Goal: Task Accomplishment & Management: Manage account settings

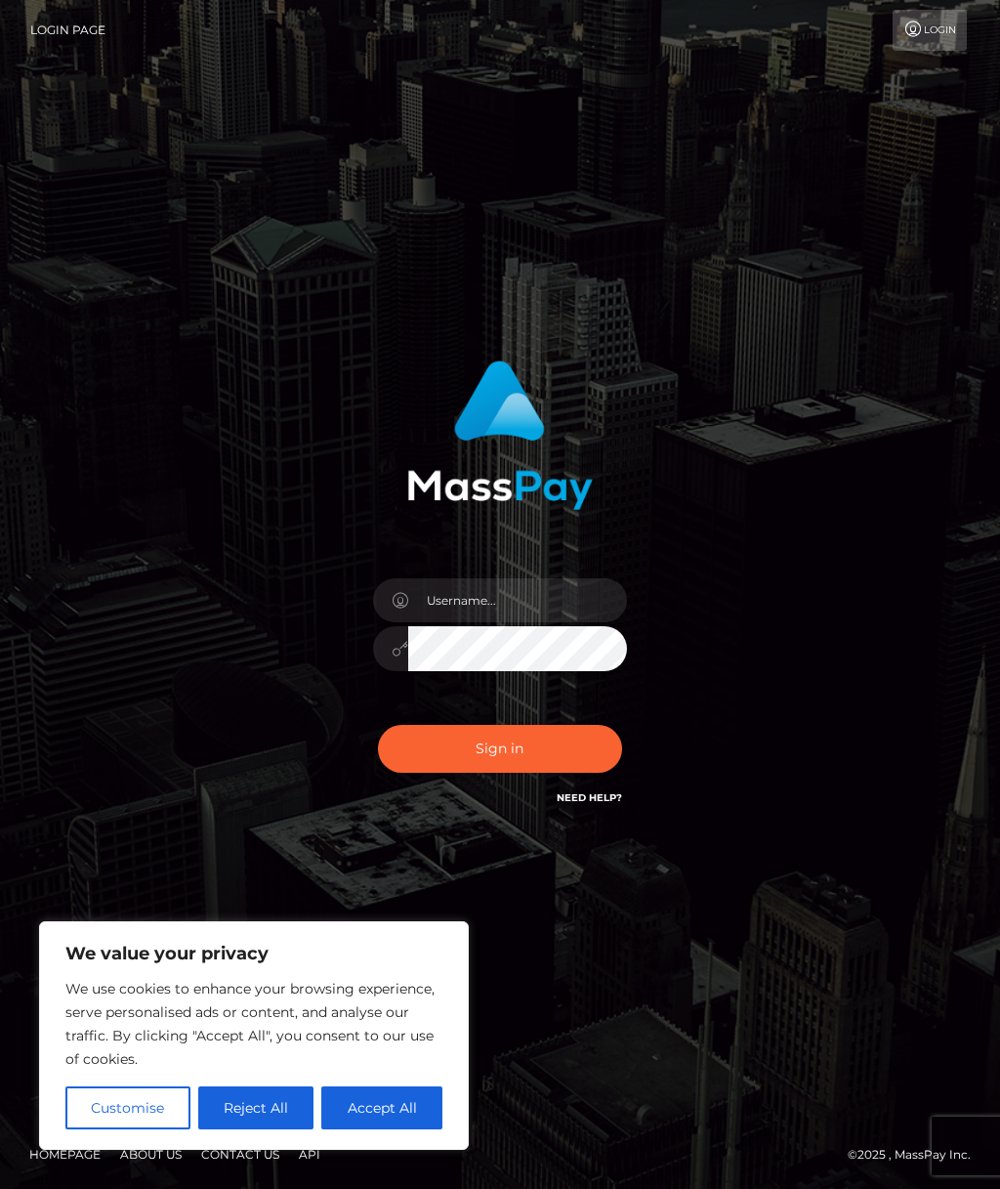
click at [415, 1105] on button "Accept All" at bounding box center [381, 1107] width 121 height 43
checkbox input "true"
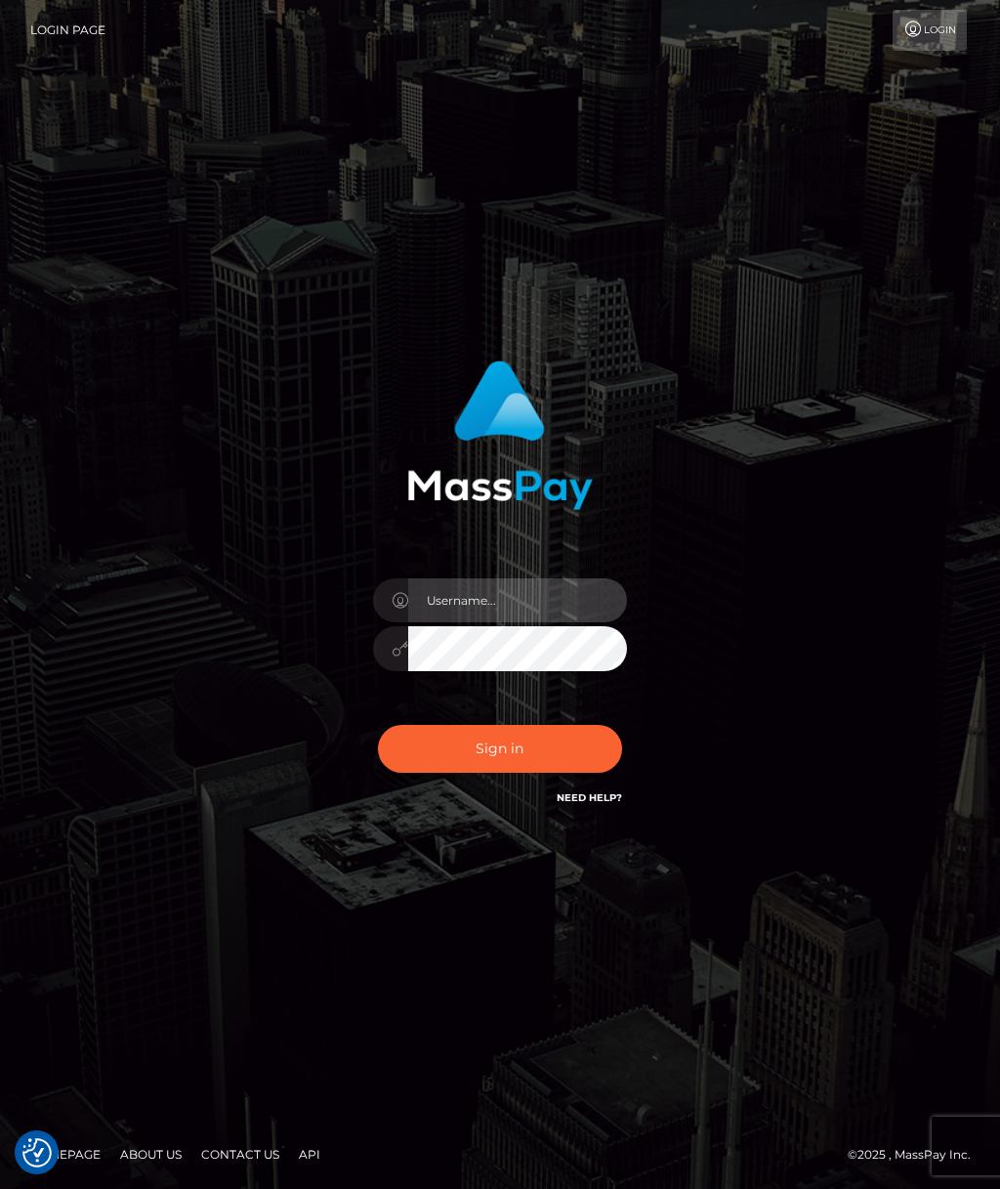
click at [508, 590] on input "text" at bounding box center [517, 600] width 219 height 44
type input "hannahaustin23@icloud.com"
click at [499, 748] on button "Sign in" at bounding box center [500, 749] width 244 height 48
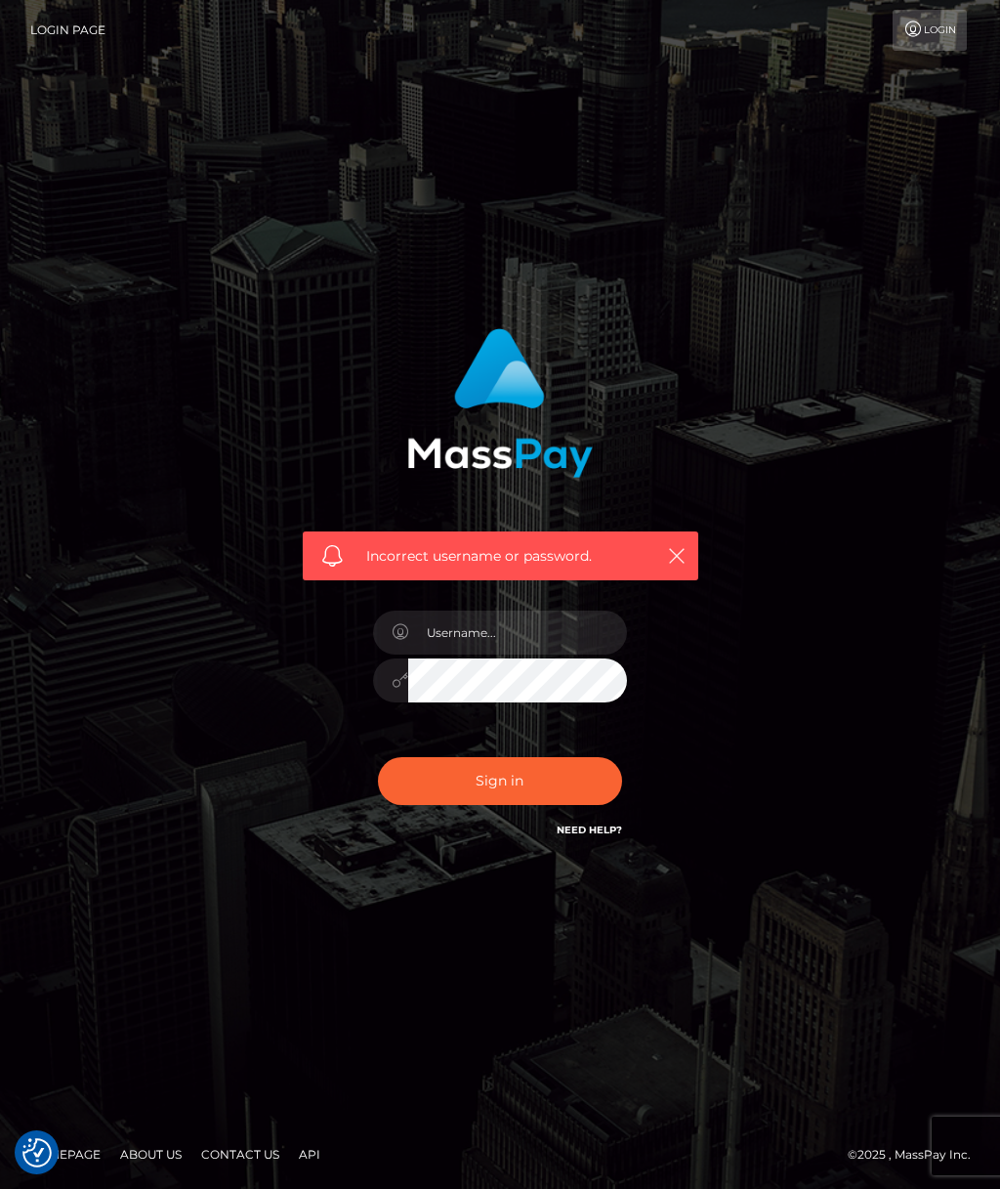
checkbox input "true"
click at [490, 632] on input "text" at bounding box center [517, 632] width 219 height 44
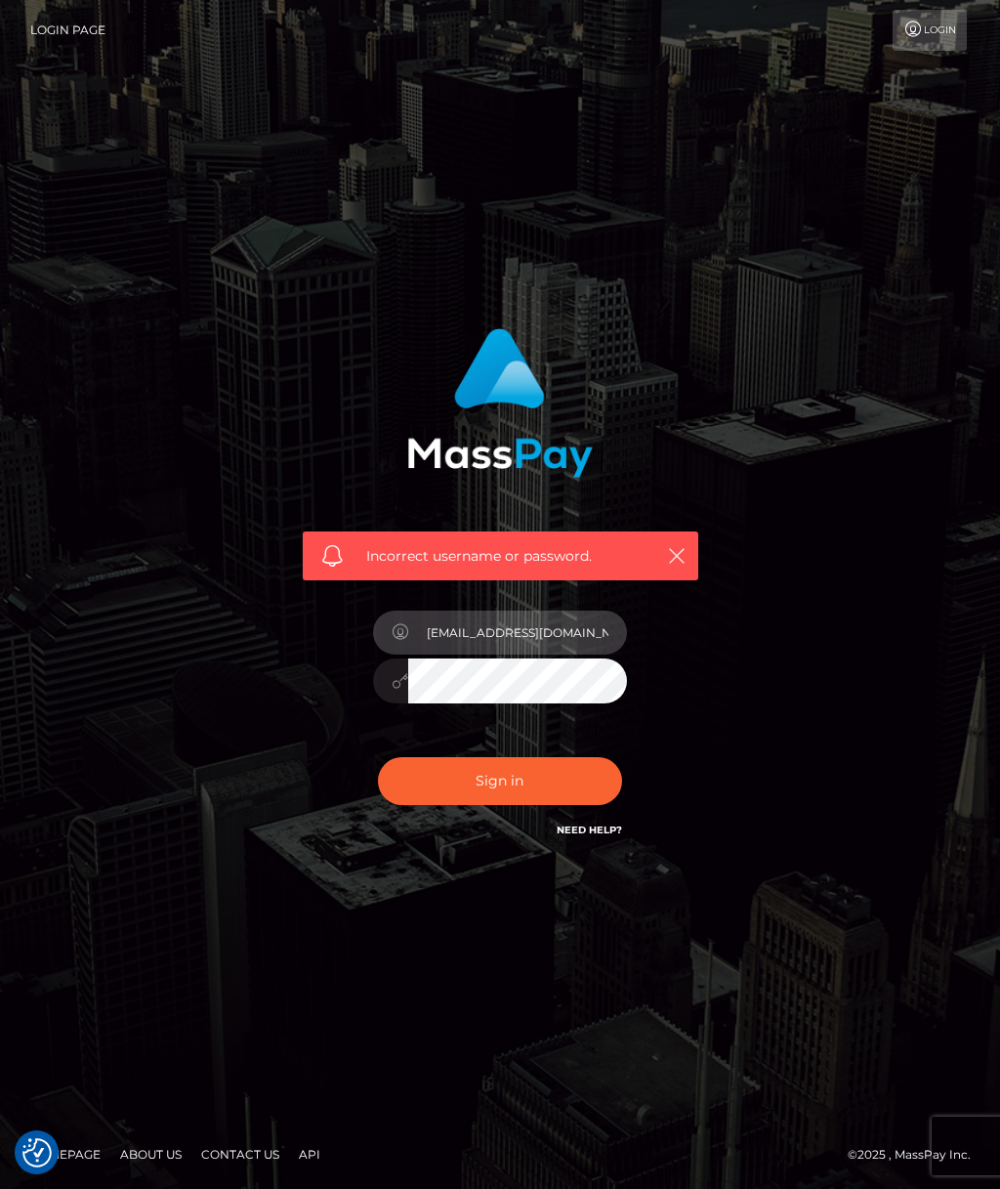
type input "[EMAIL_ADDRESS][DOMAIN_NAME]"
click at [499, 780] on button "Sign in" at bounding box center [500, 781] width 244 height 48
checkbox input "true"
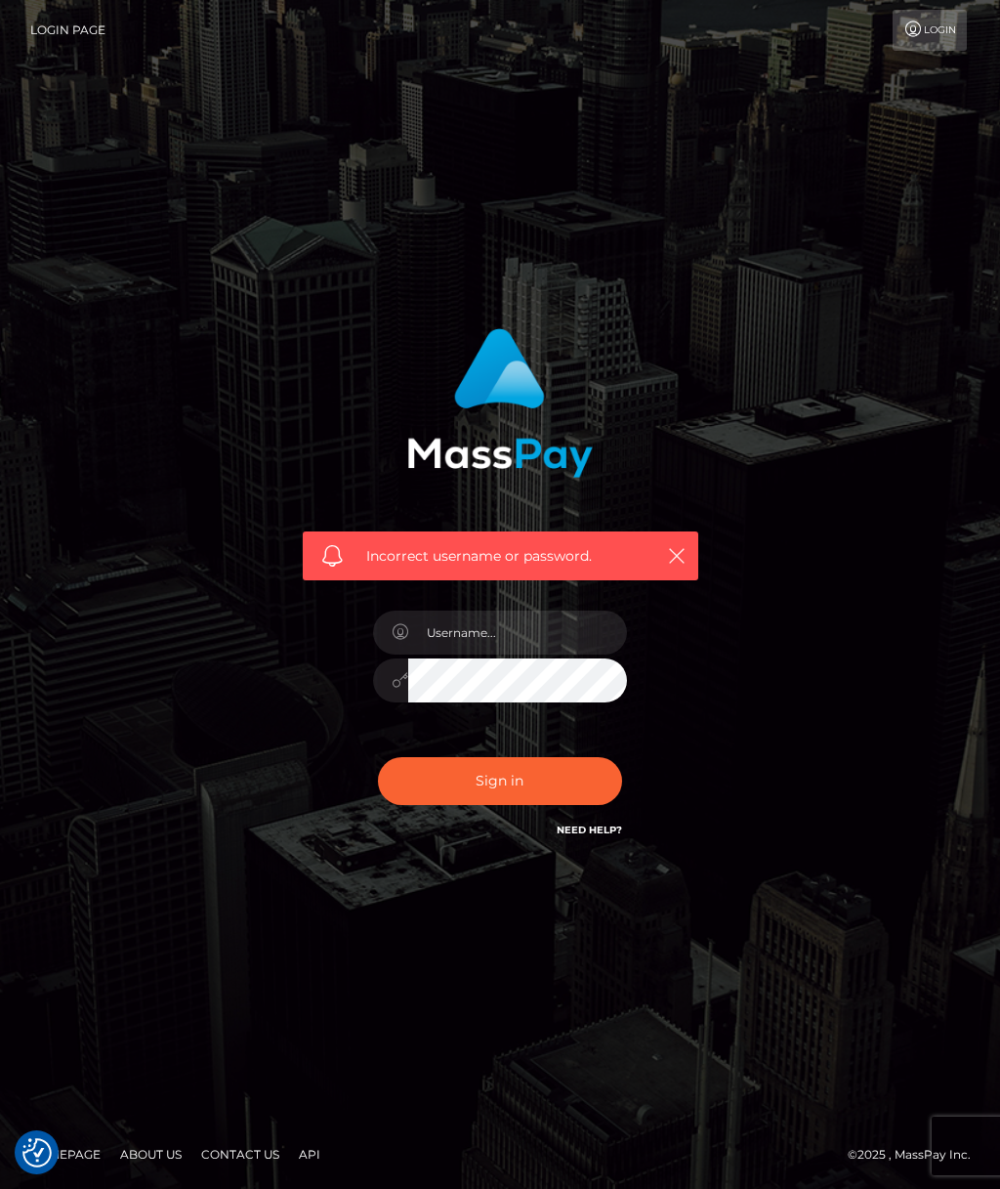
checkbox input "true"
click at [490, 631] on input "text" at bounding box center [517, 632] width 219 height 44
type input "[EMAIL_ADDRESS][DOMAIN_NAME]"
click at [499, 780] on button "Sign in" at bounding box center [500, 781] width 244 height 48
click at [601, 834] on link "Need Help?" at bounding box center [589, 829] width 65 height 13
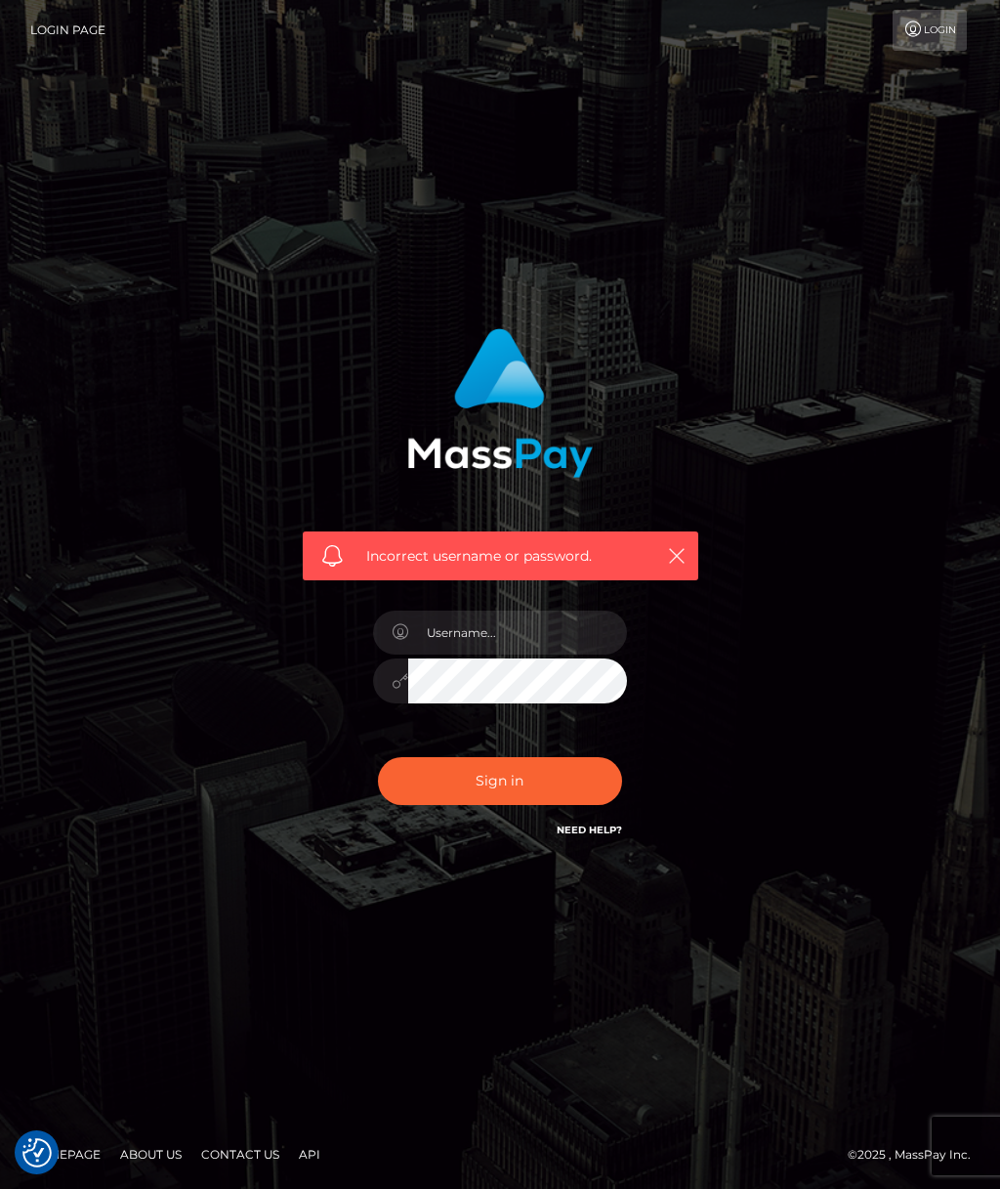
click at [683, 558] on icon "button" at bounding box center [677, 556] width 20 height 20
click at [530, 637] on input "text" at bounding box center [517, 632] width 219 height 44
type input "[EMAIL_ADDRESS][DOMAIN_NAME]"
click at [499, 780] on button "Sign in" at bounding box center [500, 781] width 244 height 48
click at [496, 629] on input "text" at bounding box center [517, 632] width 219 height 44
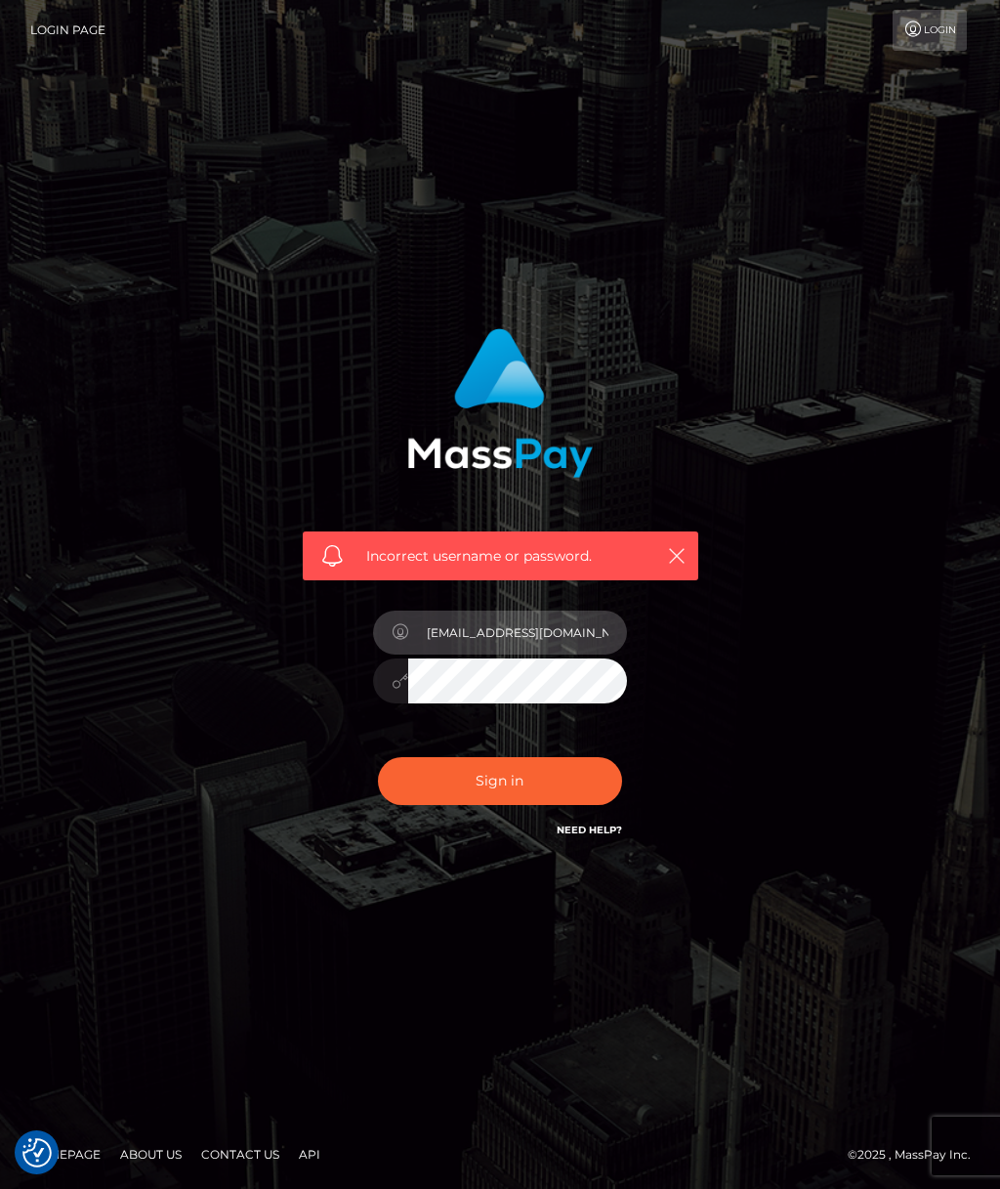
type input "[EMAIL_ADDRESS][DOMAIN_NAME]"
click at [499, 780] on button "Sign in" at bounding box center [500, 781] width 244 height 48
checkbox input "true"
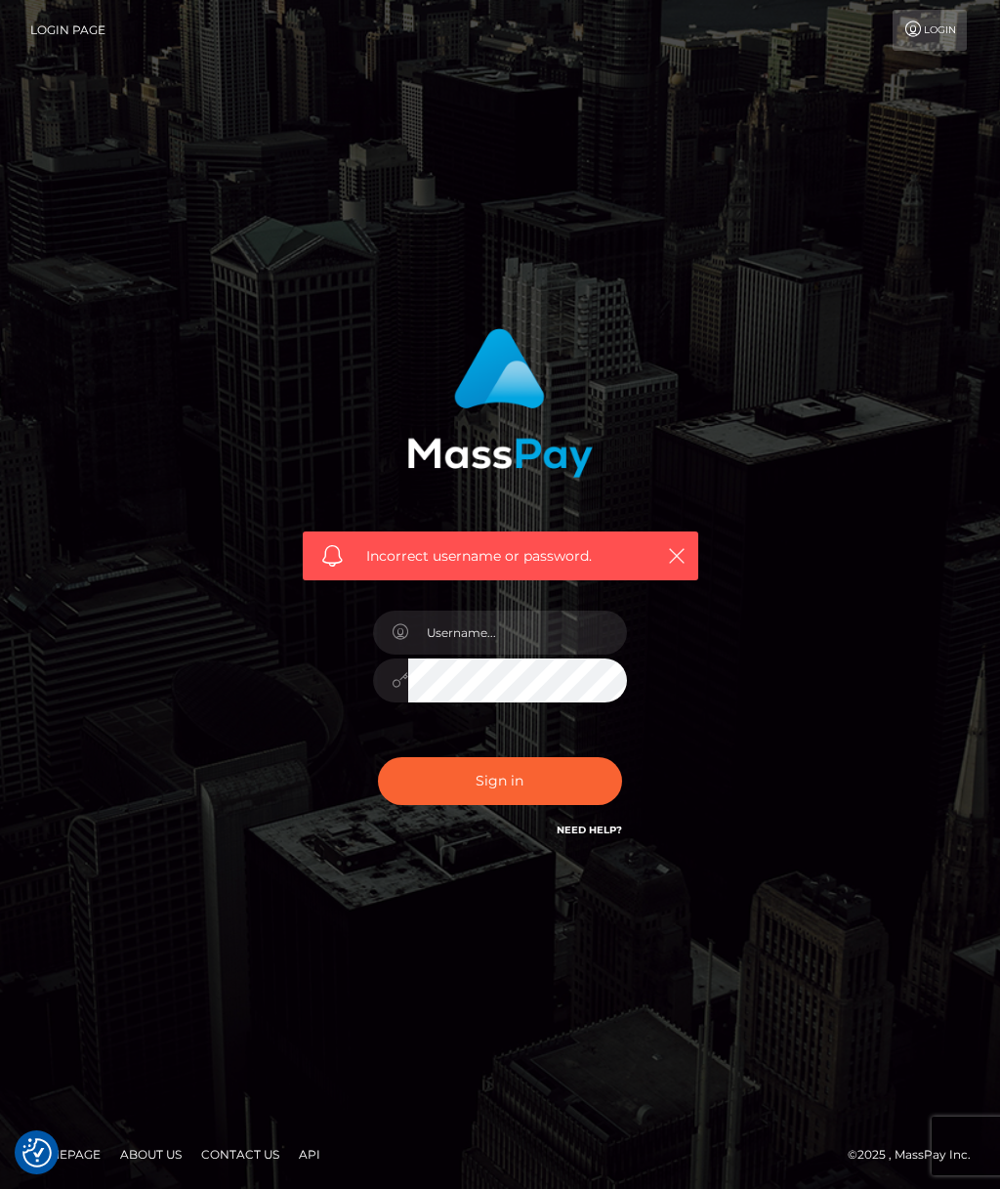
checkbox input "true"
click at [487, 634] on input "text" at bounding box center [517, 632] width 219 height 44
type input "[EMAIL_ADDRESS][DOMAIN_NAME]"
click at [499, 780] on button "Sign in" at bounding box center [500, 781] width 244 height 48
checkbox input "true"
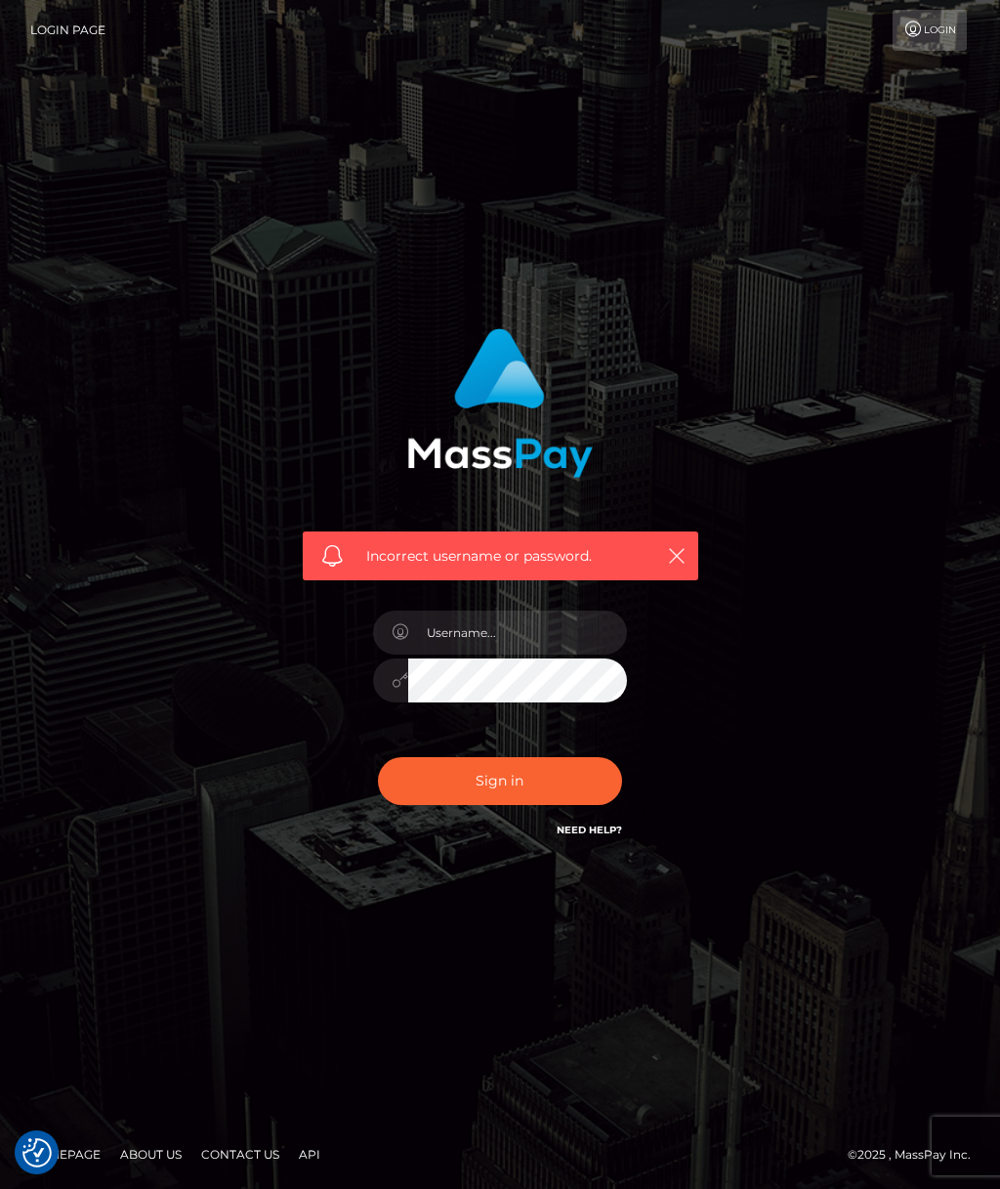
checkbox input "true"
click at [600, 823] on link "Need Help?" at bounding box center [589, 829] width 65 height 13
click at [688, 545] on button "button" at bounding box center [676, 555] width 24 height 24
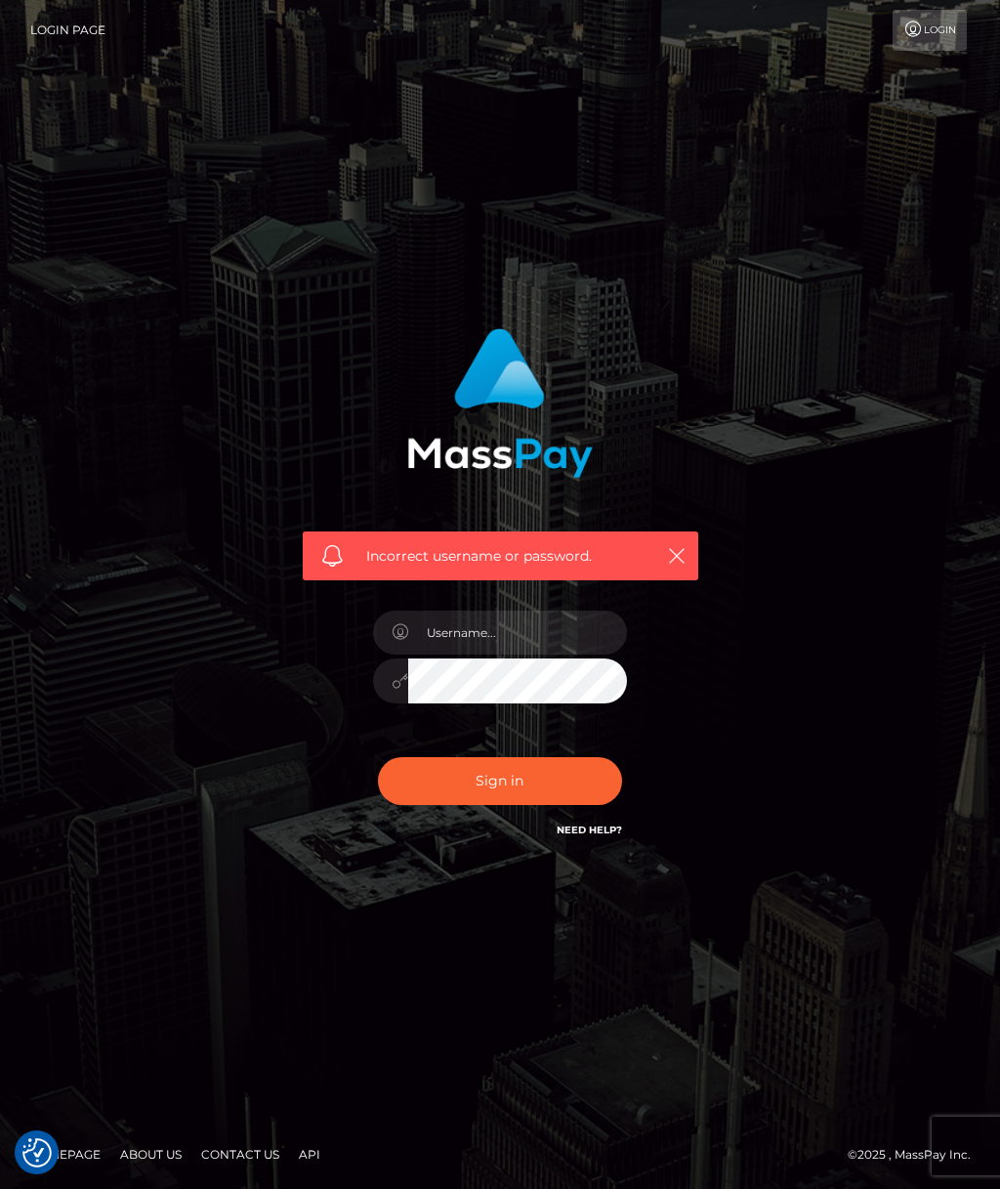
click at [923, 22] on link "Login" at bounding box center [930, 30] width 74 height 41
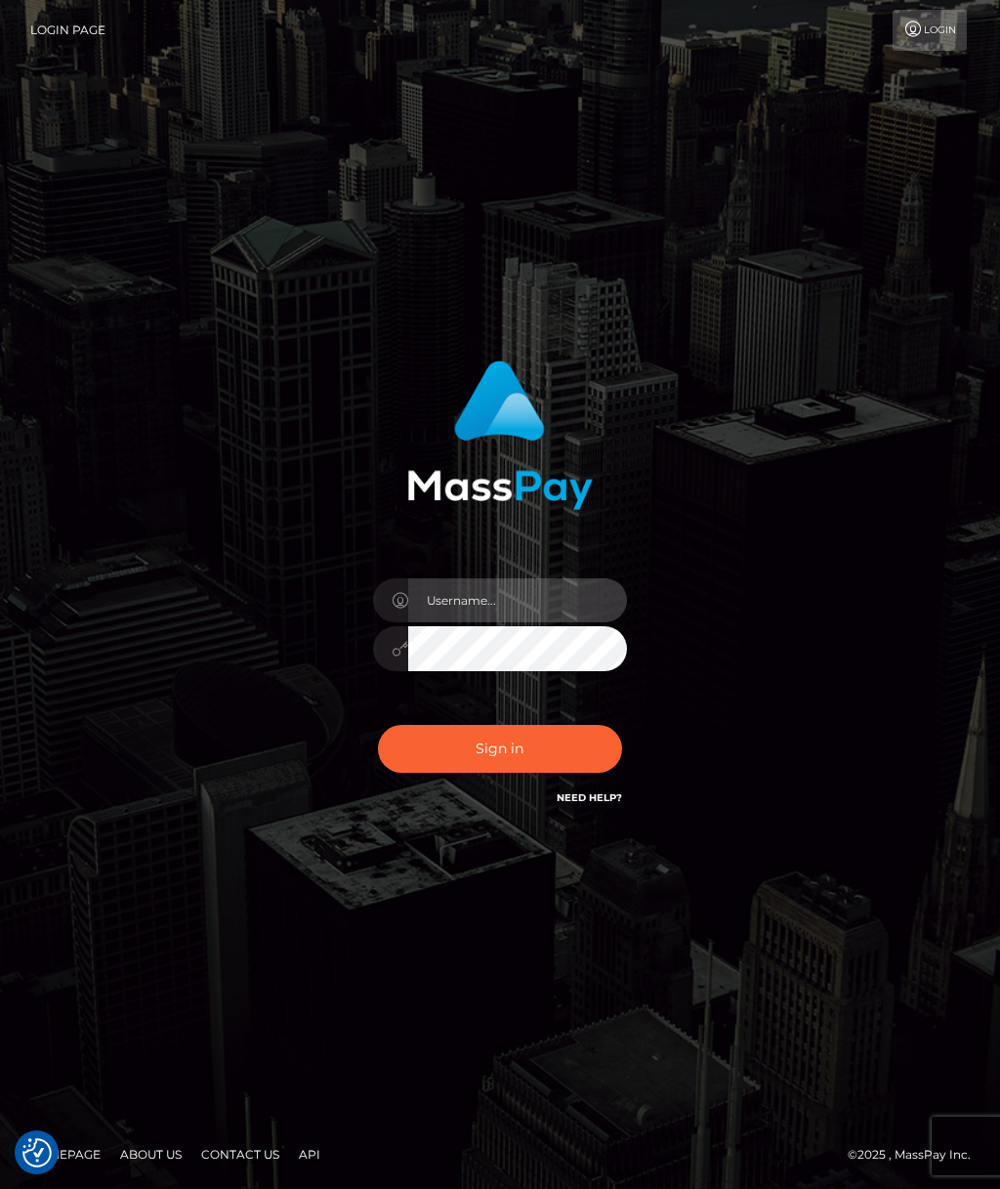
click at [490, 615] on input "text" at bounding box center [517, 600] width 219 height 44
type input "hannahaustin23@icloud.com"
click at [499, 748] on button "Sign in" at bounding box center [500, 749] width 244 height 48
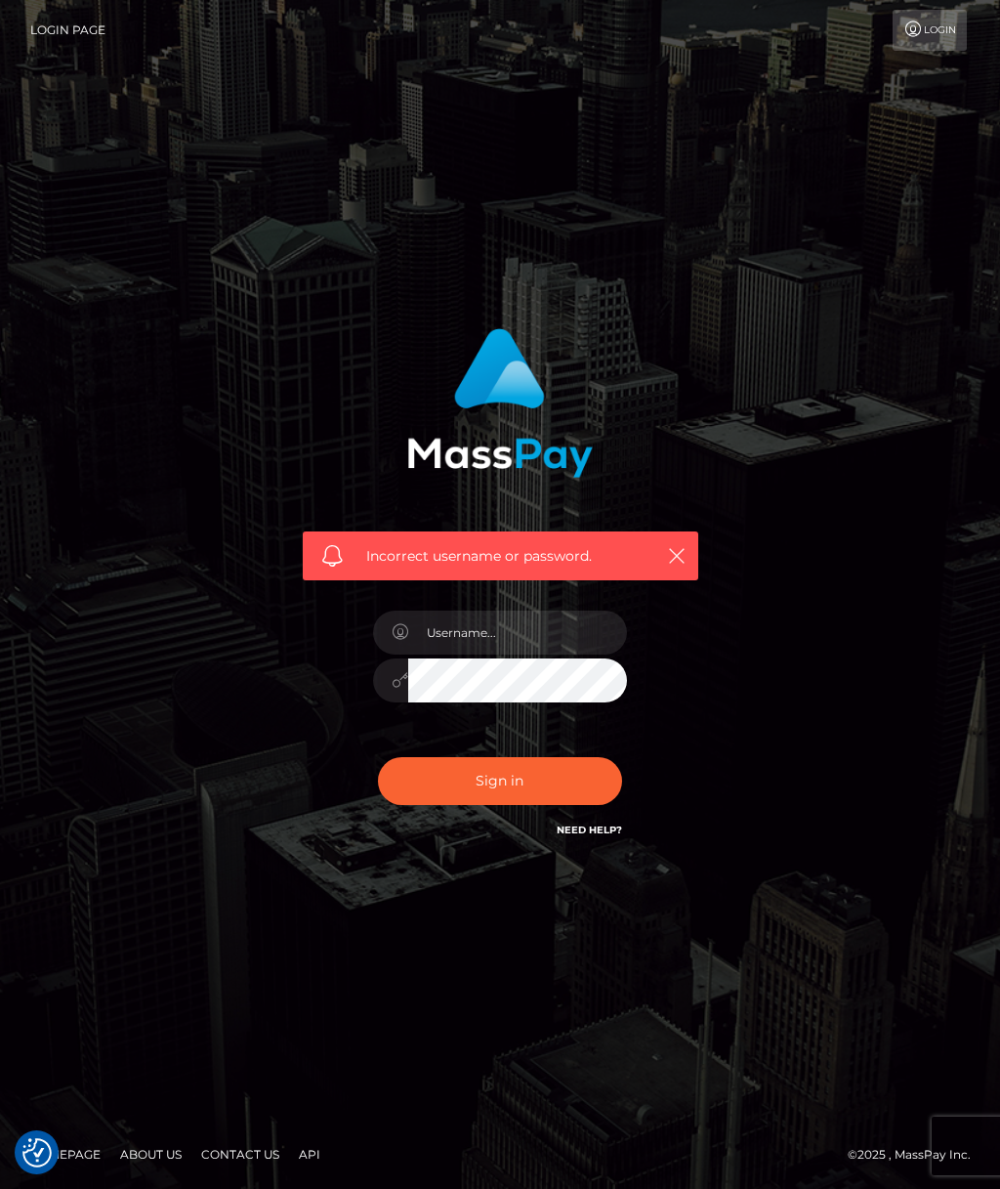
checkbox input "true"
click at [519, 635] on input "text" at bounding box center [517, 632] width 219 height 44
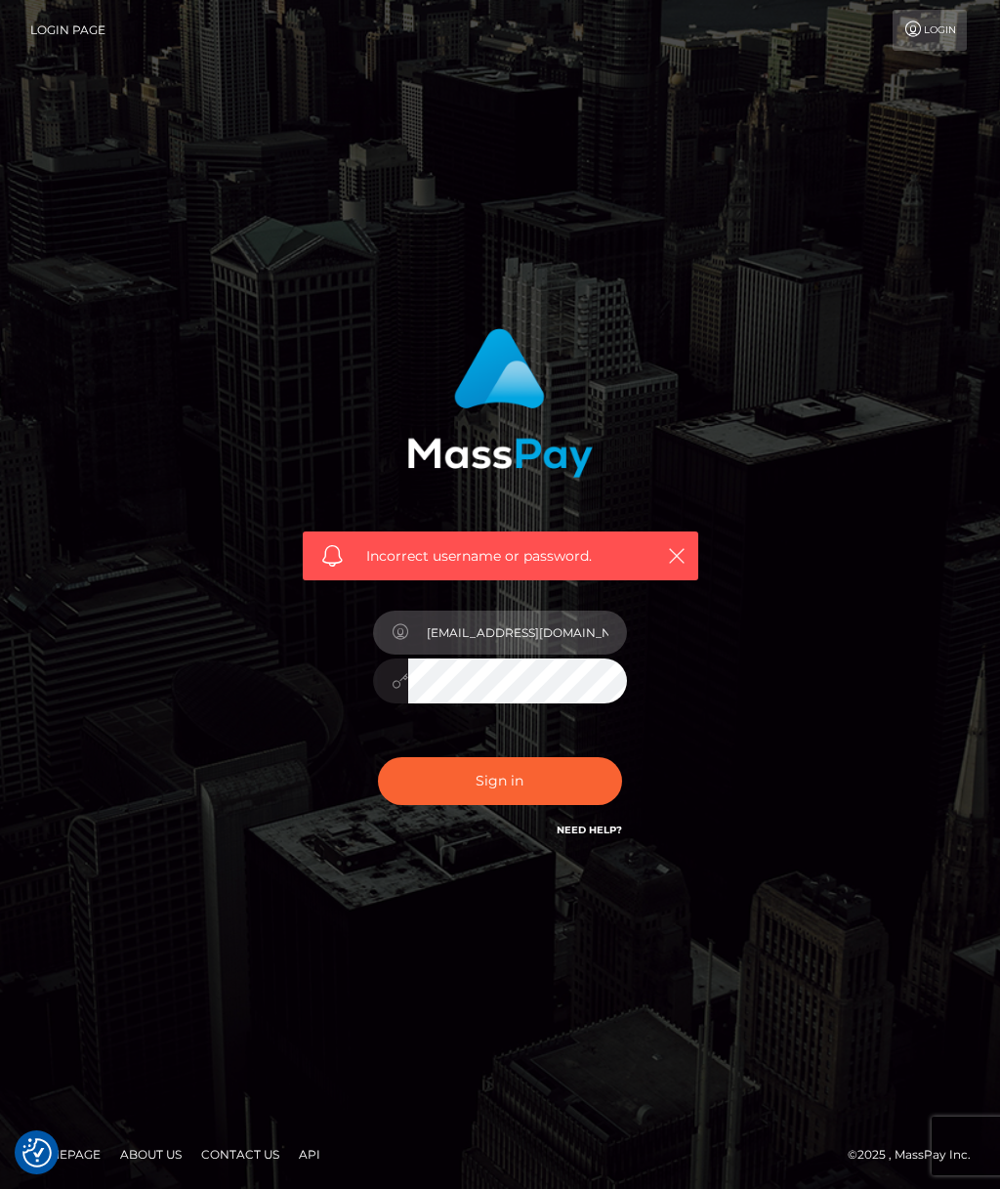
type input "[EMAIL_ADDRESS][DOMAIN_NAME]"
click at [526, 788] on button "Sign in" at bounding box center [500, 781] width 244 height 48
click at [497, 631] on input "text" at bounding box center [517, 632] width 219 height 44
type input "[EMAIL_ADDRESS][DOMAIN_NAME]"
click at [499, 780] on button "Sign in" at bounding box center [500, 781] width 244 height 48
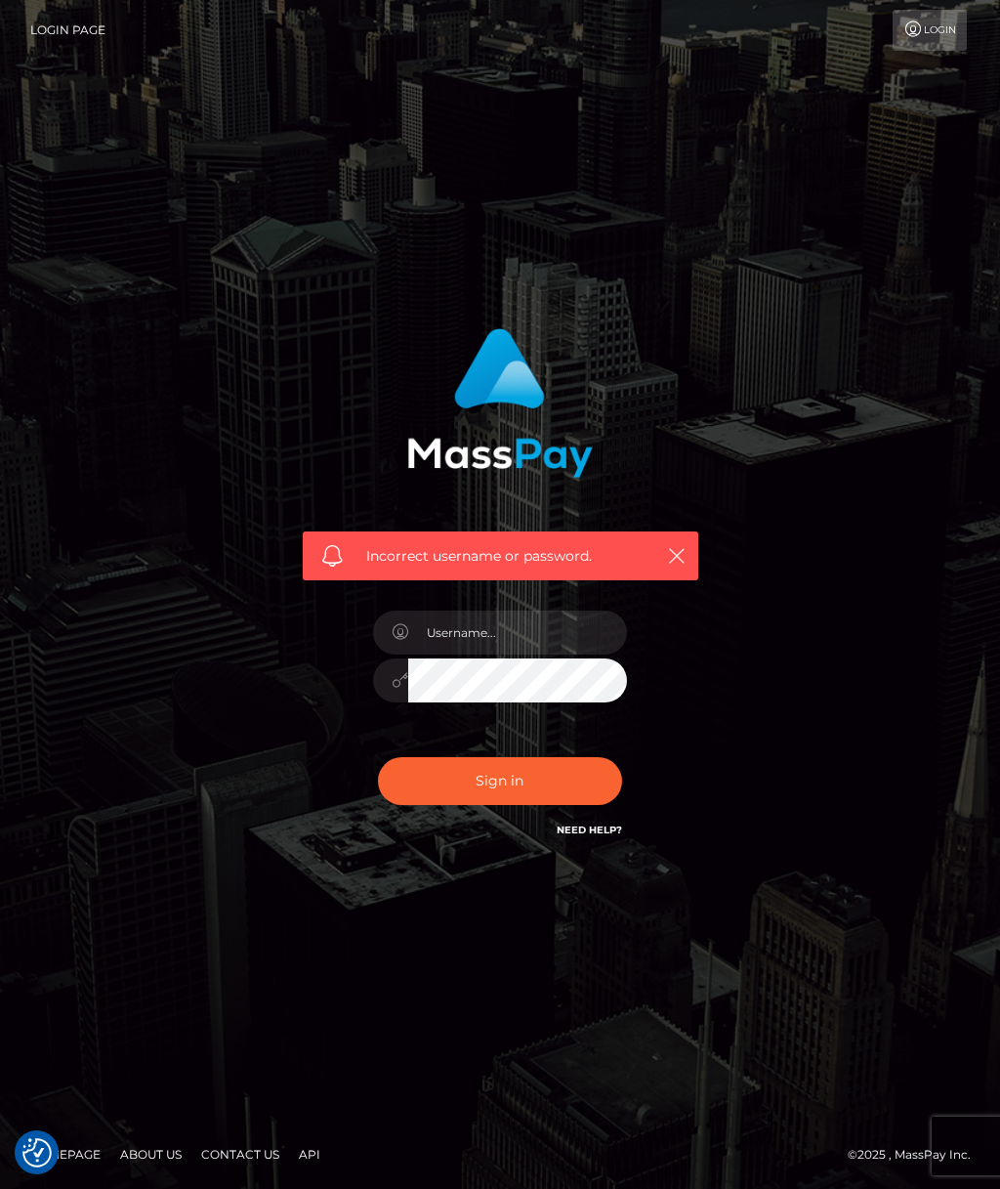
checkbox input "true"
